Goal: Task Accomplishment & Management: Complete application form

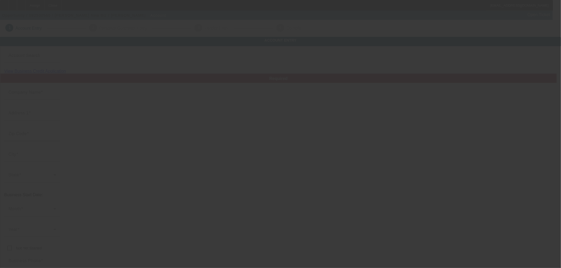
type input "[PERSON_NAME] New Biz"
type input "Na"
type input "NA"
type input "Na"
type input "[PHONE_NUMBER]"
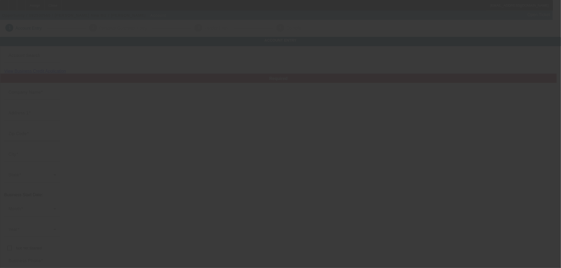
type input "[EMAIL_ADDRESS][DOMAIN_NAME]"
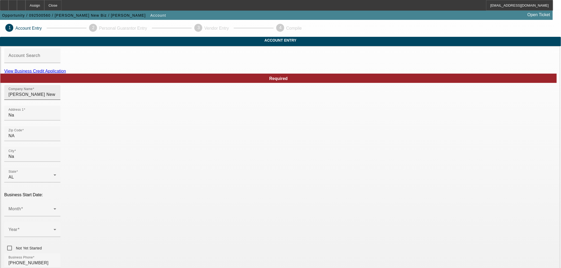
click at [56, 98] on input "Alex Santiful New Biz" at bounding box center [32, 94] width 48 height 6
paste input "Moonlight Logistics"
type input "Moonlight Logistics"
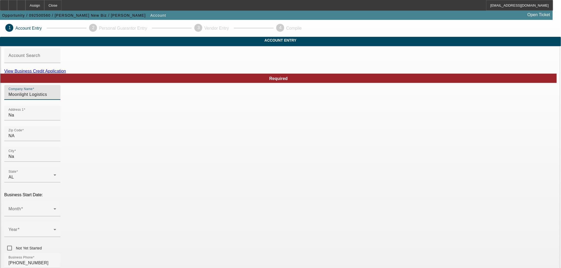
click at [191, 83] on div "Required" at bounding box center [278, 78] width 557 height 9
click at [56, 119] on input "Na" at bounding box center [32, 115] width 48 height 6
paste input "5 North Malerie St"
type input "5 North Malerie St"
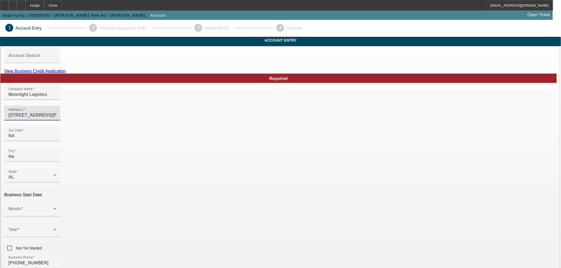
click at [221, 145] on div "Zip Code NA" at bounding box center [280, 136] width 553 height 21
click at [56, 139] on input "NA" at bounding box center [32, 136] width 48 height 6
paste input "23669"
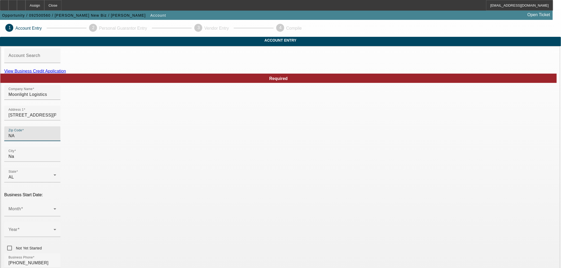
type input "23669"
type input "Hampton"
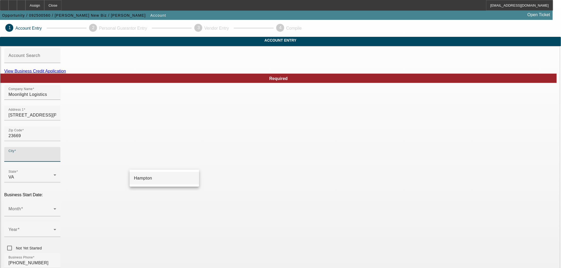
click at [179, 176] on mat-option "Hampton" at bounding box center [164, 178] width 69 height 13
type input "Hampton"
click at [261, 146] on div "Zip Code 23669" at bounding box center [280, 136] width 553 height 21
click at [56, 202] on div "Month" at bounding box center [32, 209] width 48 height 15
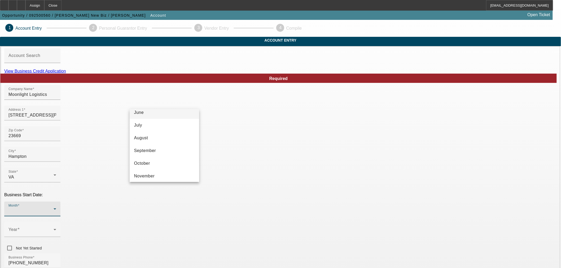
scroll to position [67, 0]
click at [152, 142] on mat-option "July" at bounding box center [164, 139] width 69 height 13
click at [20, 228] on label "Year" at bounding box center [13, 230] width 11 height 5
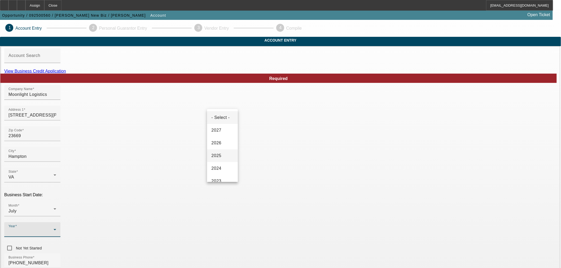
click at [219, 162] on mat-option "2025" at bounding box center [222, 156] width 31 height 13
click at [60, 237] on div at bounding box center [32, 240] width 56 height 6
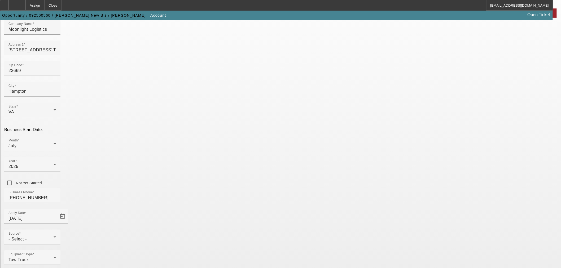
scroll to position [66, 0]
click at [54, 235] on div "- Select -" at bounding box center [30, 238] width 45 height 6
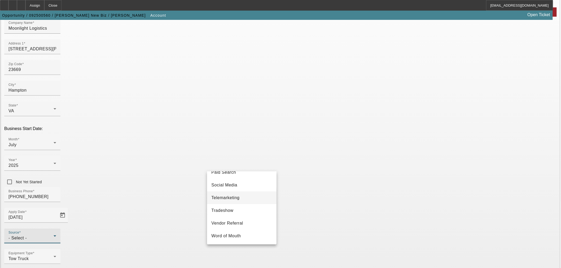
scroll to position [188, 0]
click at [239, 199] on span "Telemarketing" at bounding box center [225, 198] width 28 height 6
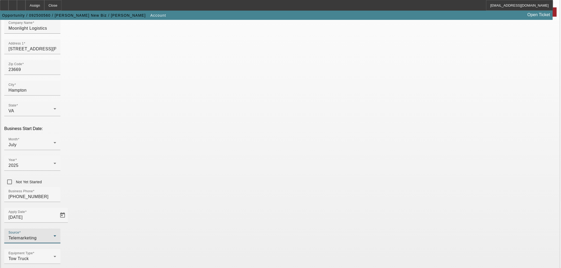
drag, startPoint x: 282, startPoint y: 163, endPoint x: 297, endPoint y: 163, distance: 15.4
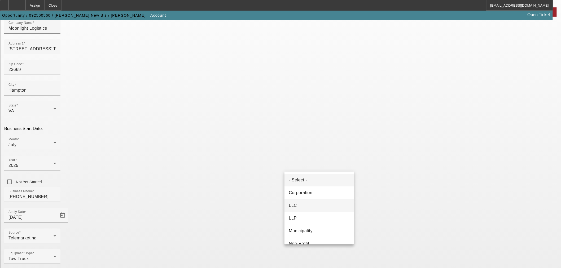
click at [325, 207] on mat-option "LLC" at bounding box center [319, 205] width 69 height 13
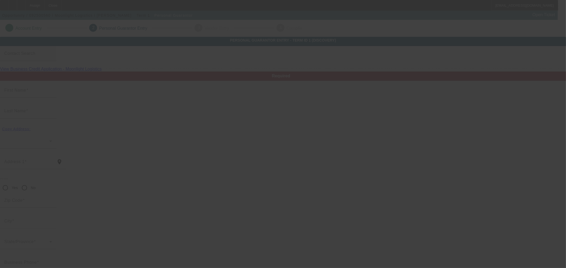
type input "Alex"
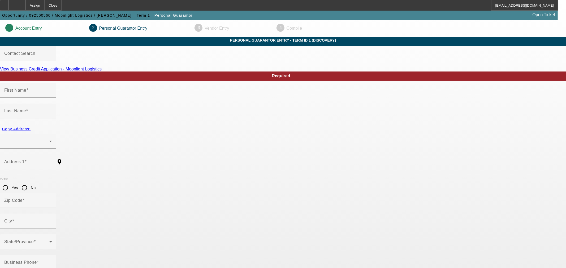
type input "Santiful"
radio input "true"
type input "(757) 218-0959"
type input "229-49-3439"
type input "alexsantiful79@gmail.com"
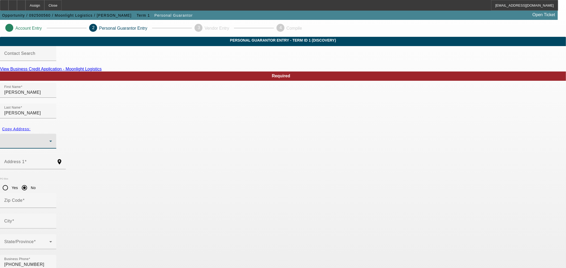
click at [49, 138] on div at bounding box center [26, 141] width 45 height 6
drag, startPoint x: 203, startPoint y: 152, endPoint x: 179, endPoint y: 123, distance: 37.5
click at [202, 152] on span "5 North Malerie St Hampton, VA 23669" at bounding box center [215, 153] width 81 height 6
click at [30, 127] on span "Copy Address:" at bounding box center [16, 129] width 28 height 4
type input "5 North Malerie St"
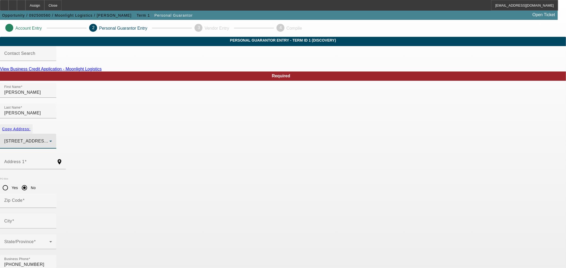
radio input "false"
type input "23669"
type input "Hampton"
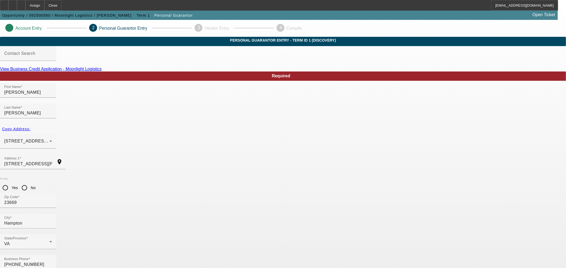
type input "100"
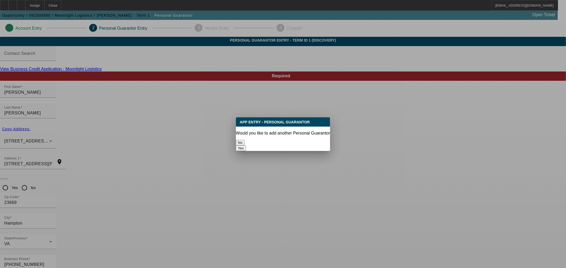
click at [277, 145] on div "No" at bounding box center [283, 143] width 94 height 6
click at [245, 143] on button "No" at bounding box center [240, 143] width 9 height 6
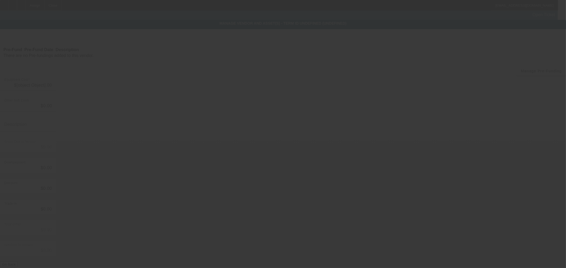
type input "$60,000.00"
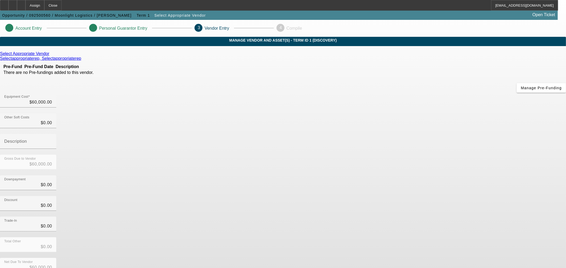
click at [51, 56] on icon at bounding box center [51, 53] width 0 height 5
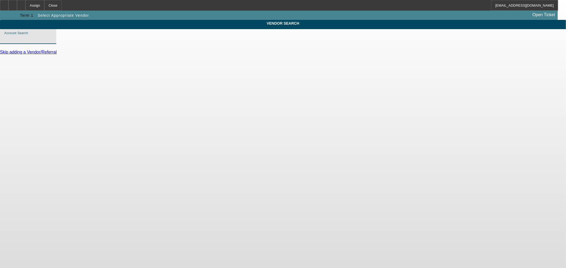
click at [52, 42] on input "Account Search" at bounding box center [28, 39] width 48 height 6
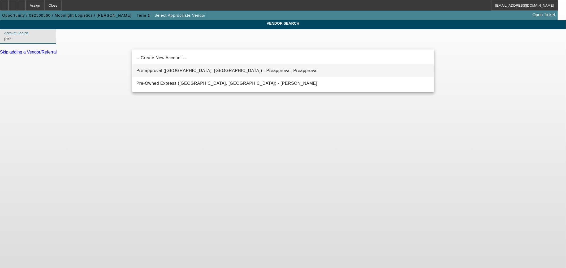
click at [171, 70] on span "Pre-approval (Northbrook, IL) - Preapproval, Preapproval" at bounding box center [226, 70] width 181 height 5
type input "Pre-approval (Northbrook, IL) - Preapproval, Preapproval"
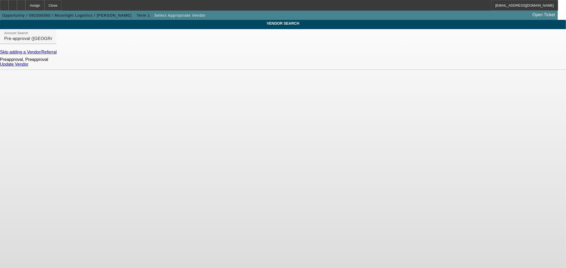
click at [28, 67] on link "Update Vendor" at bounding box center [14, 64] width 28 height 5
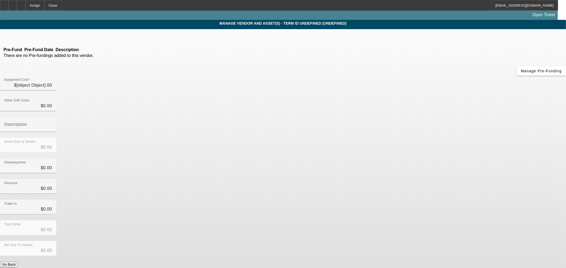
type input "$60,000.00"
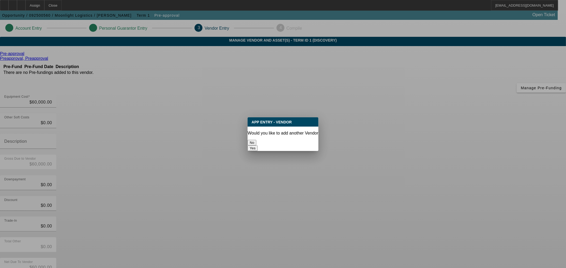
click at [256, 140] on button "No" at bounding box center [251, 143] width 9 height 6
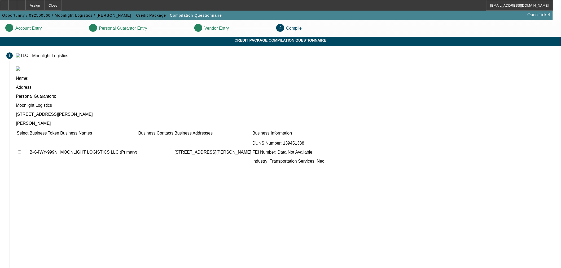
click at [21, 151] on input "checkbox" at bounding box center [19, 152] width 3 height 3
checkbox input "true"
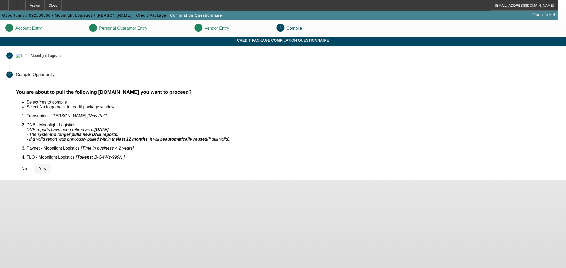
drag, startPoint x: 163, startPoint y: 160, endPoint x: 174, endPoint y: 155, distance: 12.2
click at [51, 164] on button "Yes" at bounding box center [42, 169] width 17 height 10
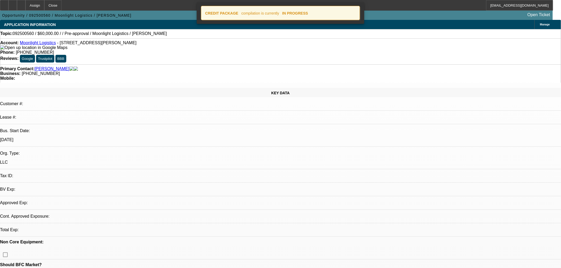
select select "0"
select select "2"
select select "0.1"
select select "4"
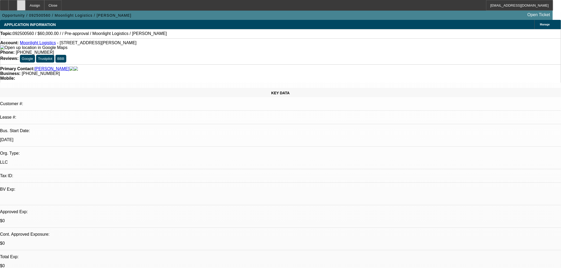
click at [25, 2] on div at bounding box center [21, 5] width 8 height 11
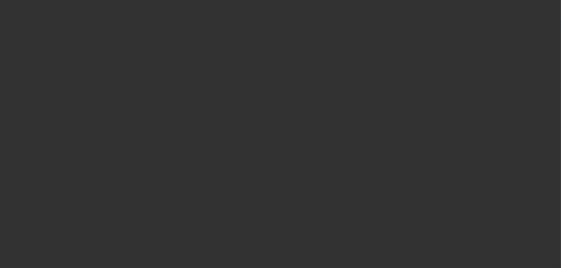
select select "0"
select select "2"
select select "0.1"
select select "4"
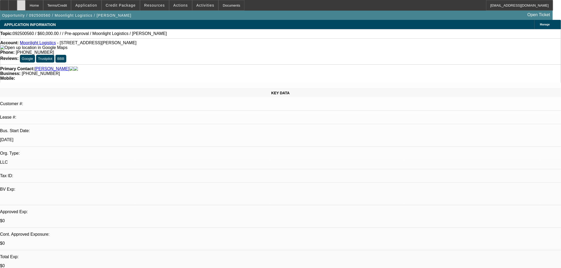
click at [25, 5] on div at bounding box center [21, 5] width 8 height 11
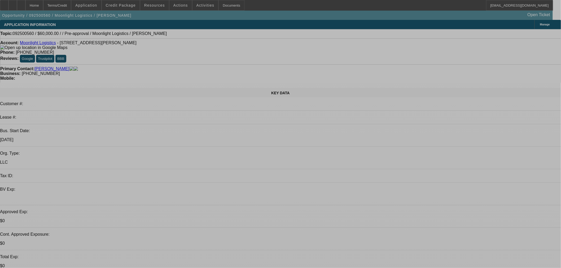
select select "0"
select select "2"
select select "0.1"
select select "4"
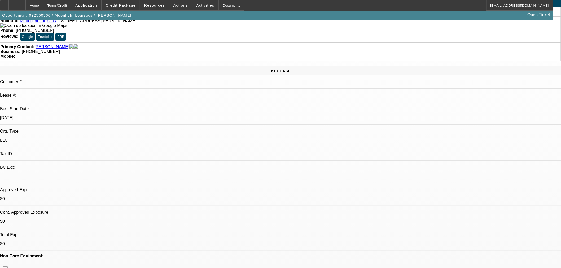
scroll to position [59, 0]
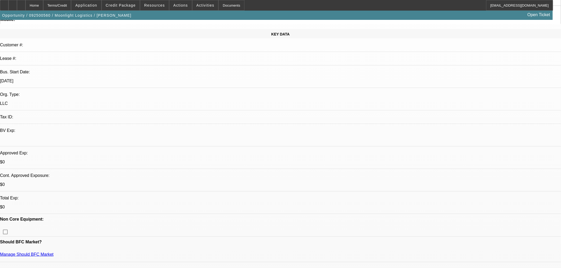
radio input "false"
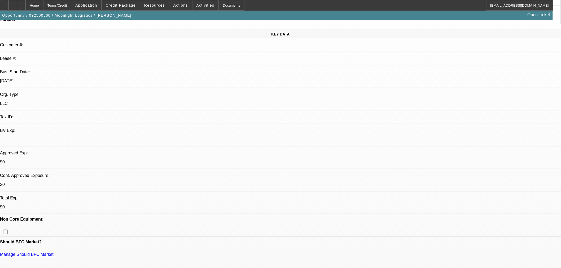
radio input "true"
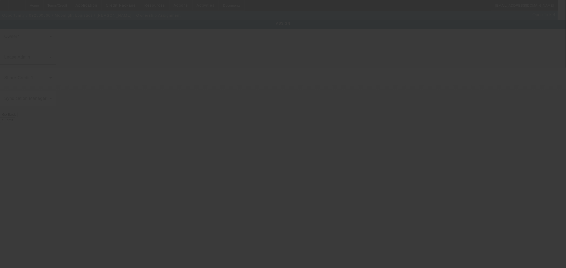
click at [244, 66] on div at bounding box center [283, 134] width 566 height 268
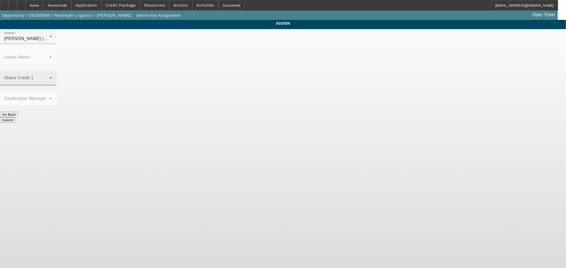
click at [49, 77] on span at bounding box center [26, 80] width 45 height 6
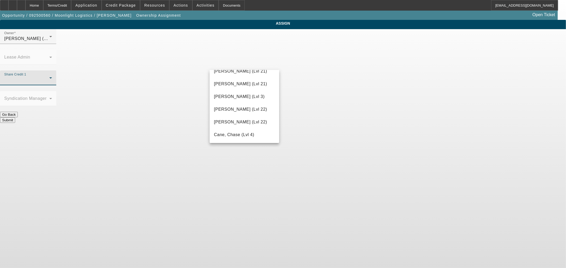
scroll to position [4, 0]
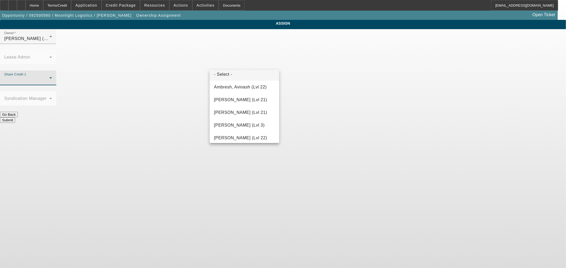
click at [234, 62] on div at bounding box center [283, 134] width 566 height 268
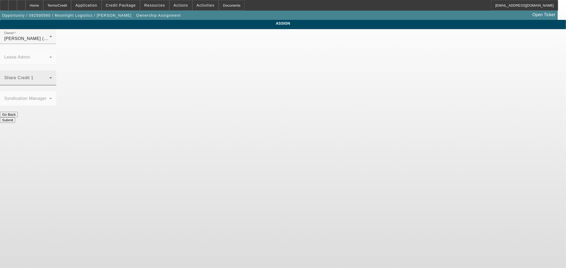
click at [49, 77] on span at bounding box center [26, 80] width 45 height 6
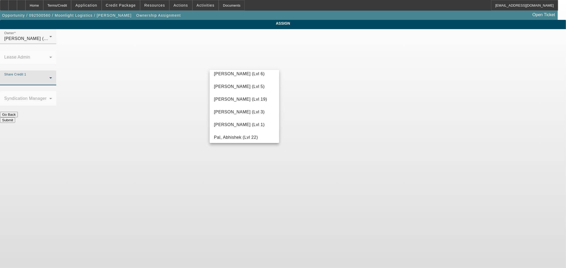
drag, startPoint x: 277, startPoint y: 161, endPoint x: 272, endPoint y: 160, distance: 5.4
click at [276, 161] on div at bounding box center [283, 134] width 566 height 268
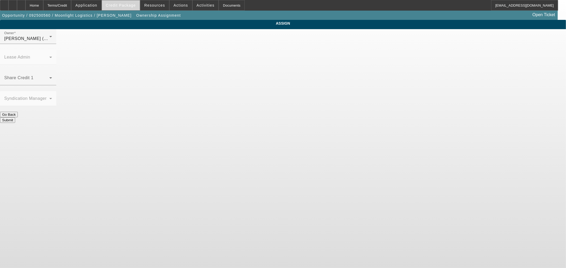
click at [123, 1] on span at bounding box center [121, 5] width 38 height 13
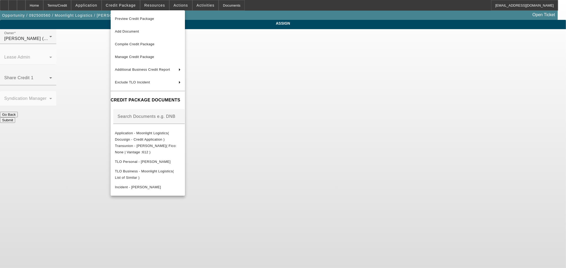
click at [46, 3] on div at bounding box center [283, 134] width 566 height 268
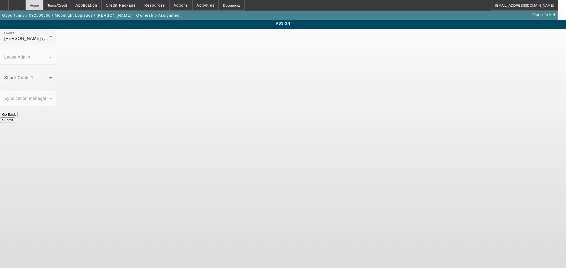
click at [43, 4] on div "Home" at bounding box center [34, 5] width 18 height 11
click at [52, 71] on div "Share Credit 1" at bounding box center [28, 78] width 48 height 15
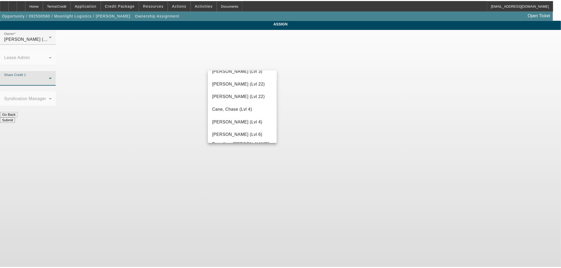
scroll to position [59, 0]
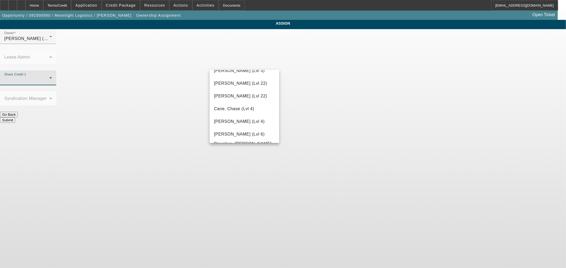
click at [49, 4] on div at bounding box center [283, 134] width 566 height 268
click at [43, 4] on div "Home" at bounding box center [34, 5] width 18 height 11
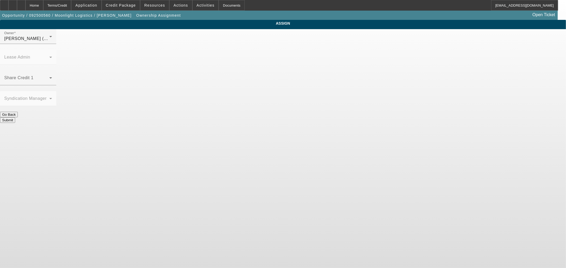
click at [43, 4] on div "Home" at bounding box center [34, 5] width 18 height 11
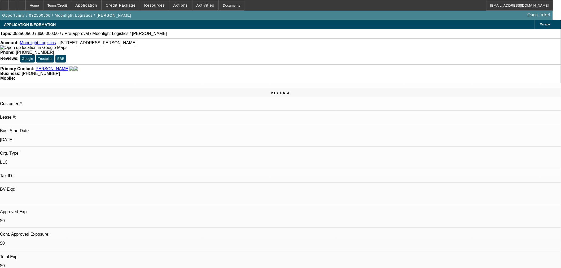
select select "0"
select select "2"
select select "0.1"
select select "4"
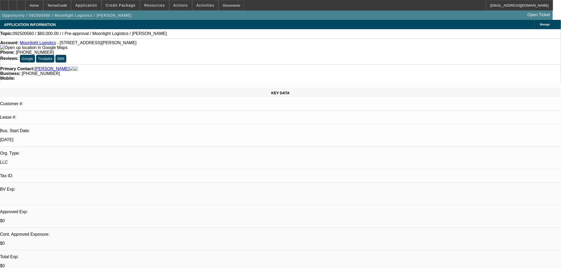
radio input "true"
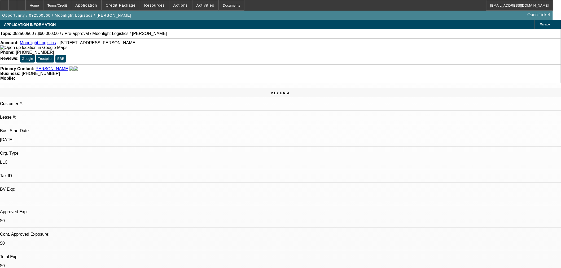
type textarea "NEED LUCAS MCDON ON THIS. WIll need strong cosigner. NEED 20% DOWN AND GOOD COS…"
radio input "true"
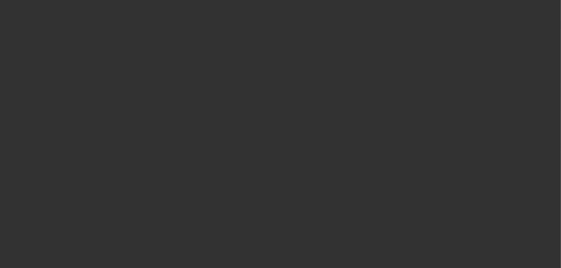
click at [275, 126] on span "Open calendar" at bounding box center [279, 120] width 13 height 13
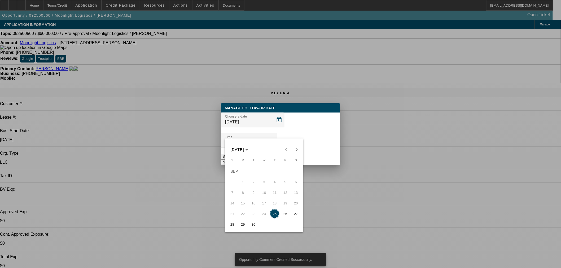
click at [286, 217] on span "26" at bounding box center [286, 214] width 10 height 10
type input "9/26/2025"
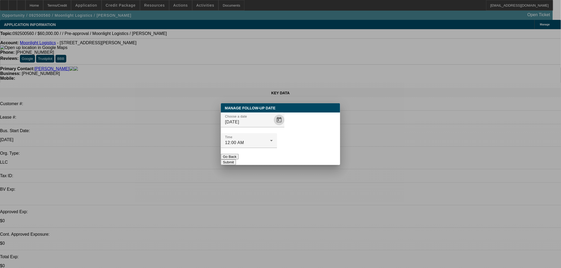
drag, startPoint x: 318, startPoint y: 152, endPoint x: 314, endPoint y: 151, distance: 3.6
click at [236, 160] on button "Submit" at bounding box center [228, 163] width 15 height 6
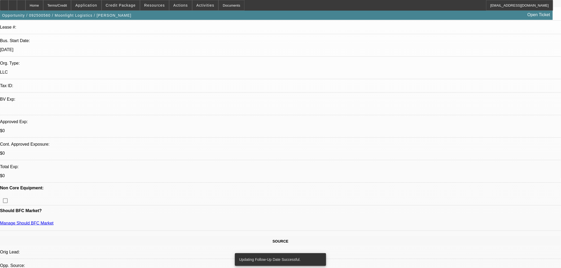
scroll to position [147, 0]
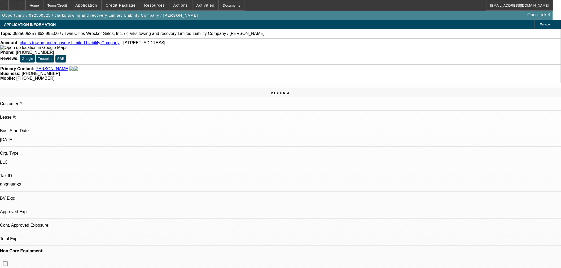
select select "0"
select select "2"
select select "0.1"
select select "4"
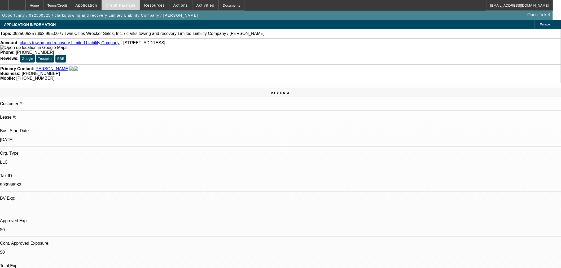
click at [118, 4] on span "Credit Package" at bounding box center [121, 5] width 30 height 4
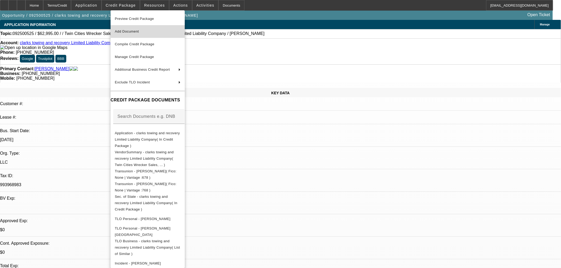
click at [134, 28] on span "Add Document" at bounding box center [148, 31] width 66 height 6
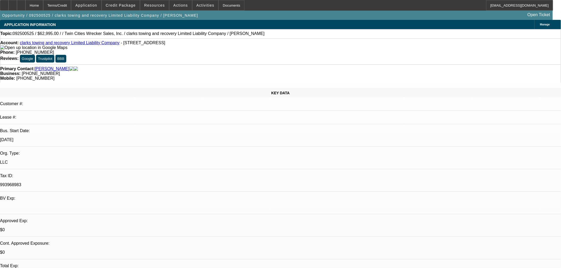
drag, startPoint x: 444, startPoint y: 175, endPoint x: 481, endPoint y: 173, distance: 36.9
click at [130, 2] on span at bounding box center [121, 5] width 38 height 13
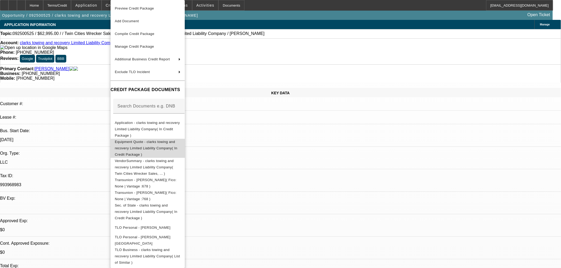
click at [154, 142] on span "Equipment Quote - clarks towing and recovery Limited Liability Company( In Cred…" at bounding box center [148, 148] width 66 height 19
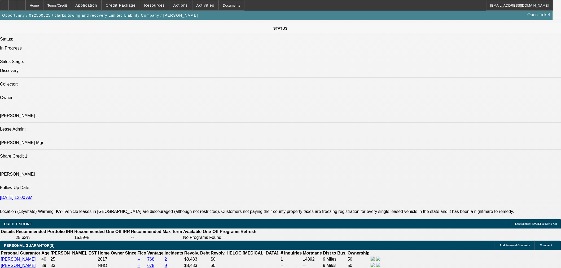
scroll to position [619, 0]
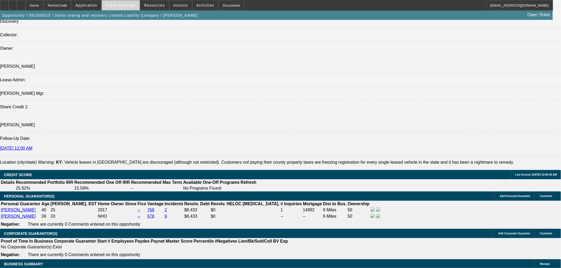
click at [126, 6] on span "Credit Package" at bounding box center [121, 5] width 30 height 4
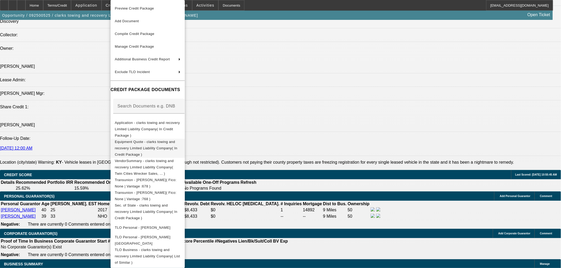
click at [139, 140] on span "Equipment Quote - clarks towing and recovery Limited Liability Company( In Cred…" at bounding box center [146, 148] width 63 height 17
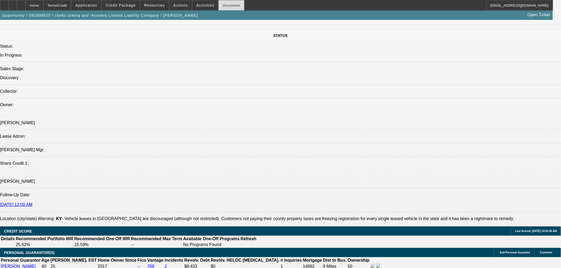
scroll to position [560, 0]
